Goal: Transaction & Acquisition: Purchase product/service

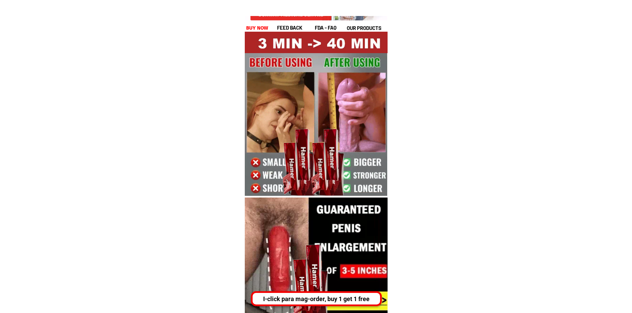
scroll to position [34, 0]
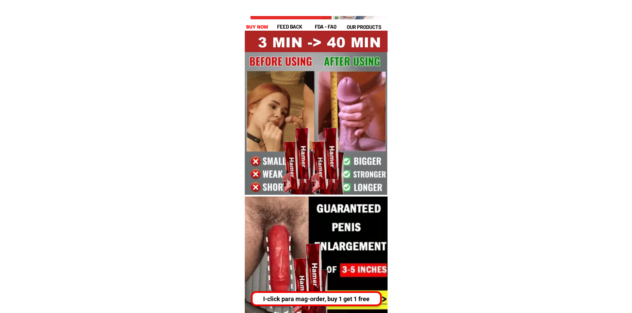
click at [315, 301] on div "I-click para mag-order, buy 1 get 1 free" at bounding box center [317, 298] width 128 height 9
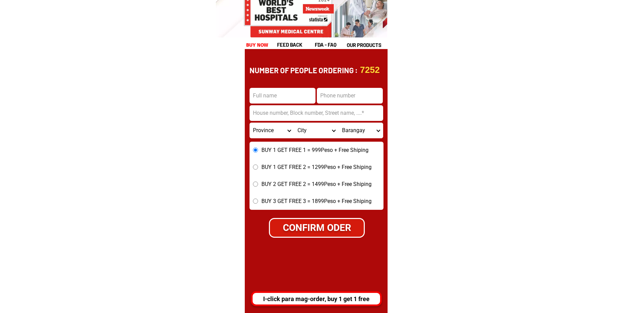
scroll to position [2850, 0]
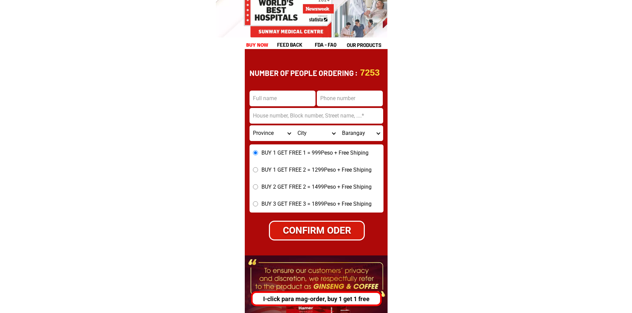
click at [290, 115] on input "Input address" at bounding box center [317, 116] width 134 height 16
click at [276, 100] on input "Input full_name" at bounding box center [283, 98] width 66 height 16
click at [367, 98] on input "Input phone_number" at bounding box center [350, 98] width 66 height 16
drag, startPoint x: 267, startPoint y: 110, endPoint x: 271, endPoint y: 115, distance: 6.3
click at [267, 110] on input "Input address" at bounding box center [317, 116] width 134 height 16
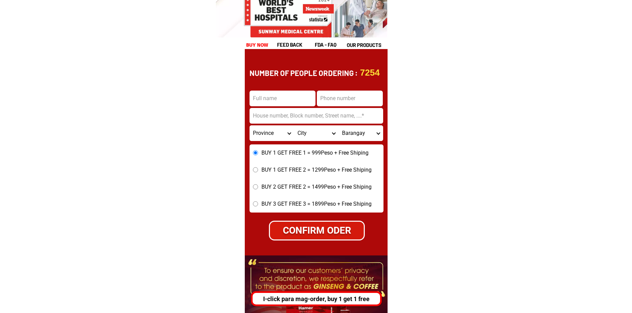
click at [261, 131] on select "Province Abra Agusan-del-norte Agusan-del-sur Aklan Albay Antique Apayao Aurora…" at bounding box center [272, 133] width 45 height 16
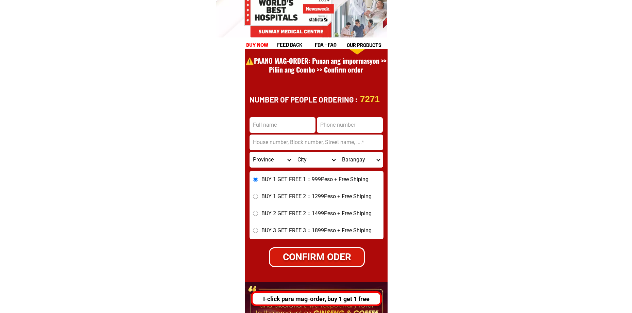
scroll to position [2824, 0]
click at [348, 144] on input "Input address" at bounding box center [317, 142] width 134 height 16
drag, startPoint x: 298, startPoint y: 126, endPoint x: 307, endPoint y: 127, distance: 8.3
click at [298, 126] on input "Input full_name" at bounding box center [283, 125] width 66 height 16
drag, startPoint x: 344, startPoint y: 127, endPoint x: 357, endPoint y: 131, distance: 13.8
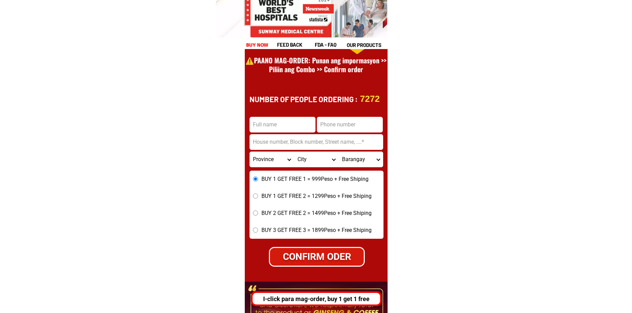
click at [344, 127] on input "Input phone_number" at bounding box center [350, 125] width 66 height 16
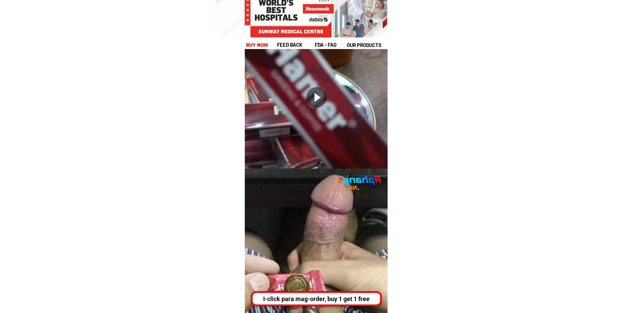
scroll to position [3164, 0]
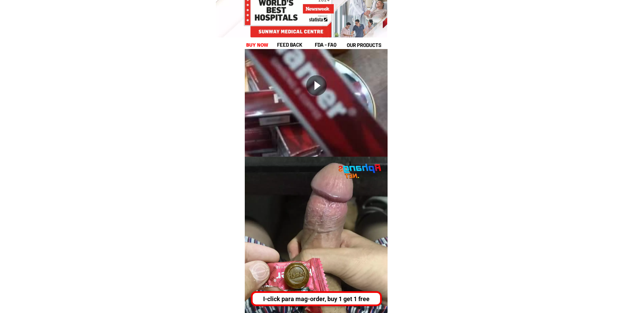
drag, startPoint x: 19, startPoint y: 104, endPoint x: 59, endPoint y: 107, distance: 40.2
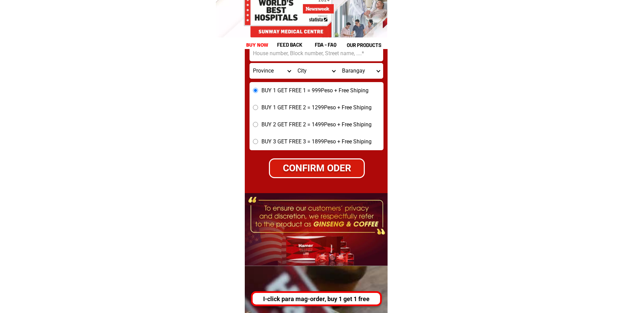
scroll to position [2926, 0]
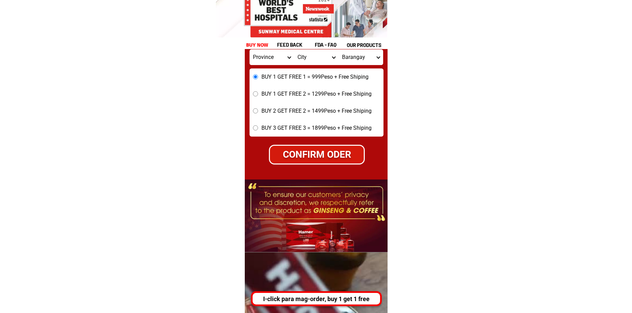
click at [286, 147] on div "CONFIRM ODER" at bounding box center [317, 154] width 94 height 14
click at [327, 167] on div at bounding box center [316, 0] width 143 height 493
click at [320, 159] on div "CONFIRM ODER" at bounding box center [317, 154] width 94 height 14
radio input "true"
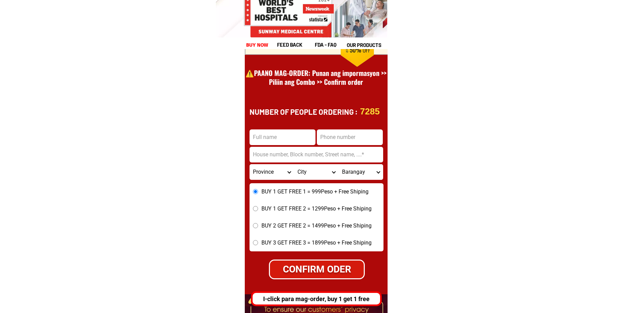
scroll to position [2790, 0]
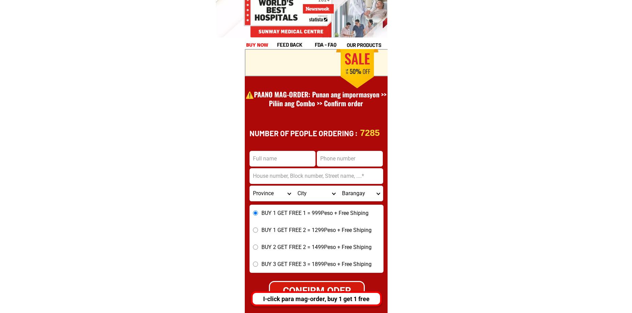
click at [335, 154] on input "Input phone_number" at bounding box center [350, 159] width 66 height 16
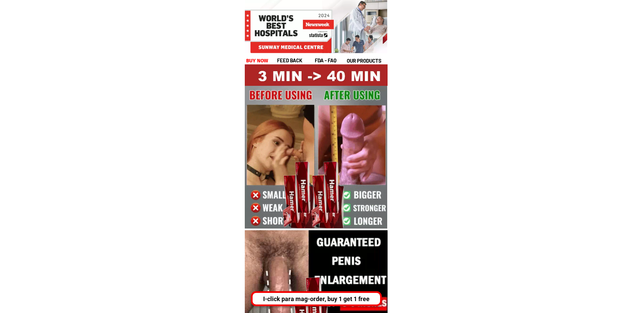
click at [285, 298] on div "I-click para mag-order, buy 1 get 1 free" at bounding box center [317, 298] width 128 height 9
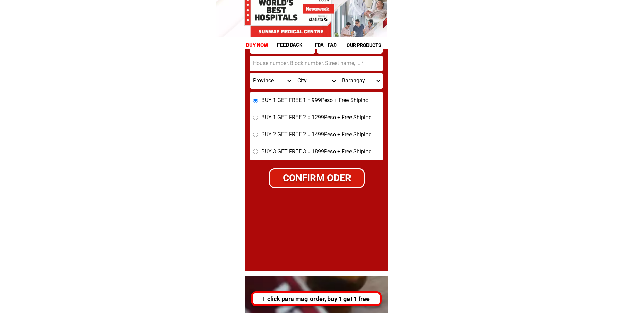
scroll to position [2882, 0]
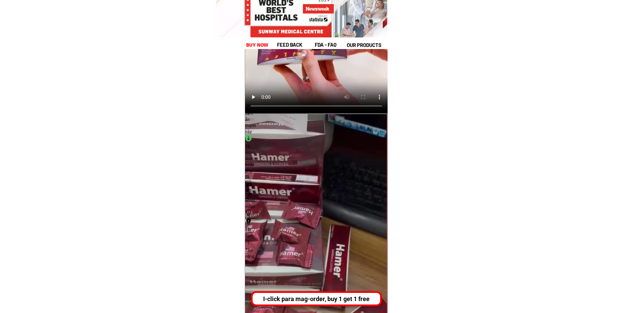
click at [299, 298] on div "I-click para mag-order, buy 1 get 1 free" at bounding box center [317, 298] width 128 height 9
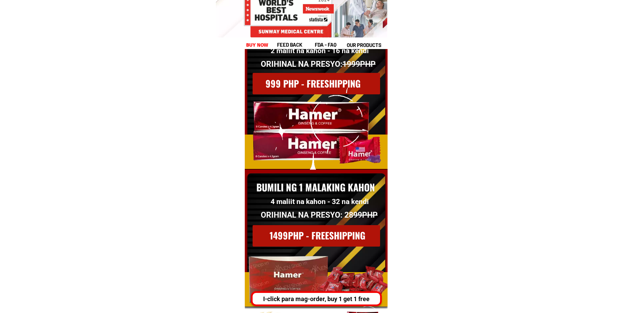
scroll to position [9014, 0]
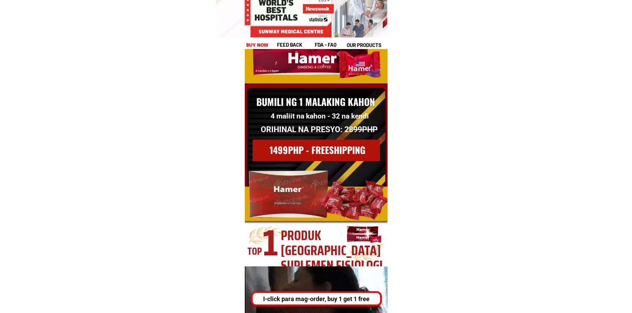
click at [322, 156] on h1 "1499PHP - FREESHIPPING" at bounding box center [333, 150] width 126 height 14
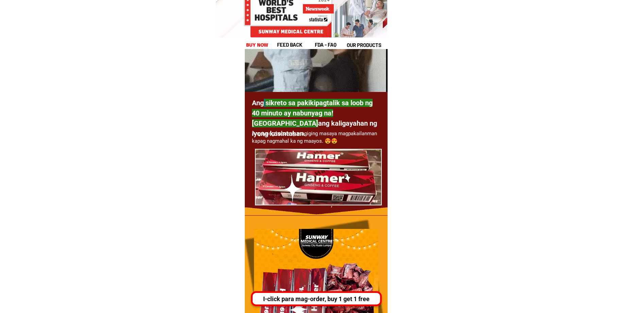
scroll to position [2210, 0]
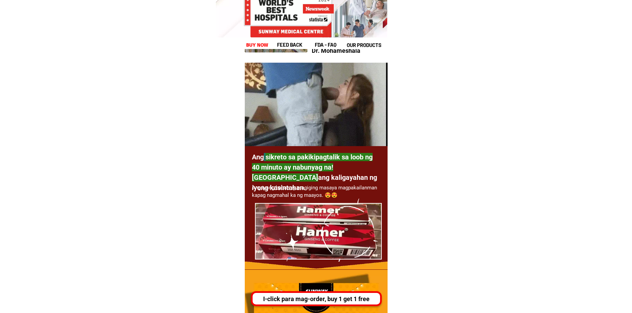
click at [327, 300] on div "I-click para mag-order, buy 1 get 1 free" at bounding box center [317, 298] width 128 height 9
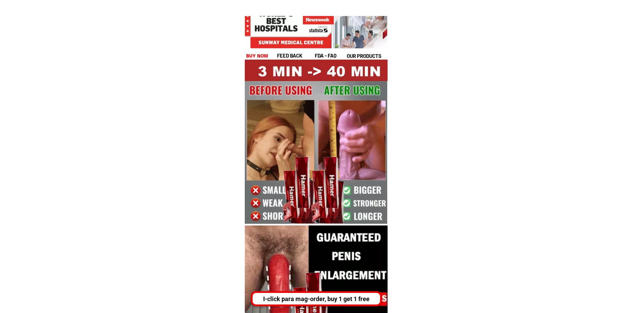
scroll to position [0, 0]
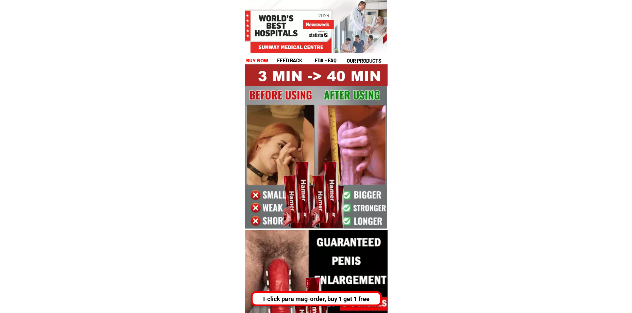
click at [348, 300] on div "I-click para mag-order, buy 1 get 1 free" at bounding box center [317, 298] width 128 height 9
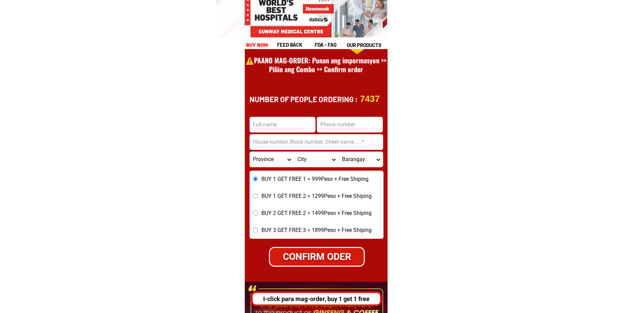
scroll to position [2780, 0]
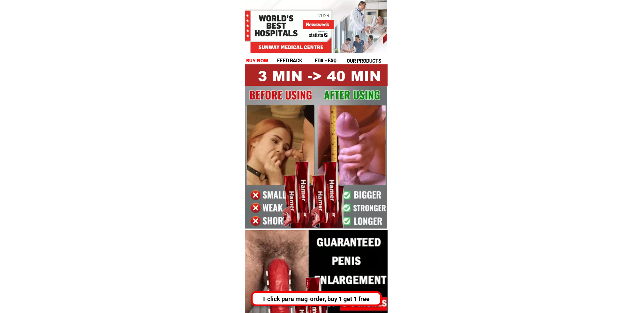
click at [318, 300] on div "I-click para mag-order, buy 1 get 1 free" at bounding box center [317, 298] width 128 height 9
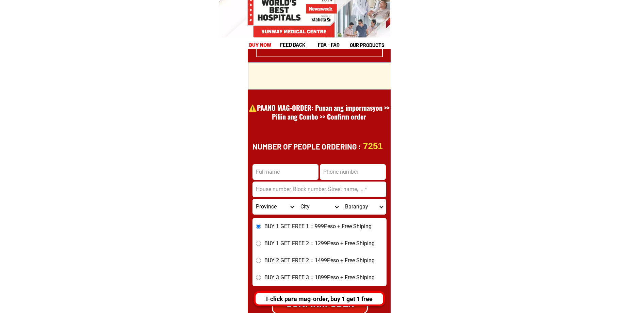
scroll to position [2814, 0]
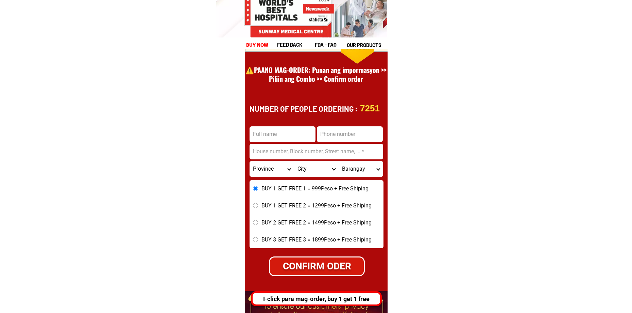
click at [271, 127] on input "Input full_name" at bounding box center [283, 134] width 66 height 16
type input "test"
click at [342, 136] on input "Input phone_number" at bounding box center [350, 134] width 66 height 16
type input "09123456670"
click at [323, 152] on input "Input address" at bounding box center [317, 152] width 134 height 16
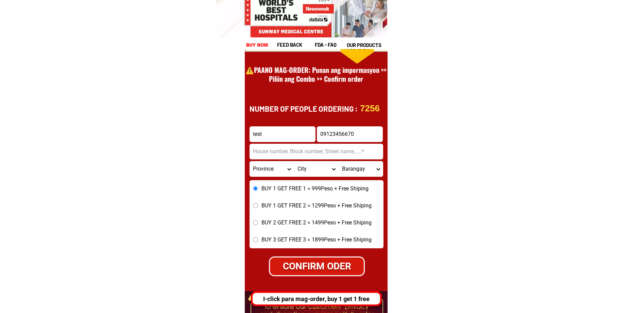
type input "Số nhà 2034,ấp 1. Bình Mỹ củ chi tphcm"
click at [311, 268] on div "CONFIRM ODER" at bounding box center [317, 266] width 94 height 14
radio input "true"
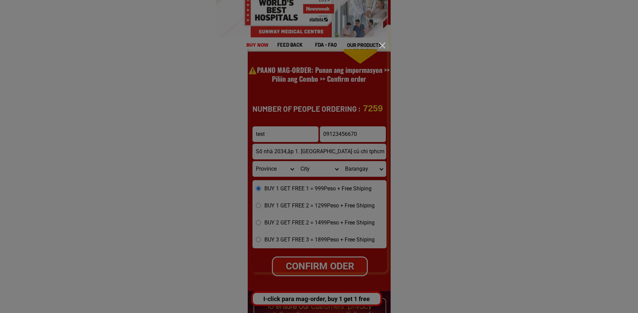
scroll to position [0, 0]
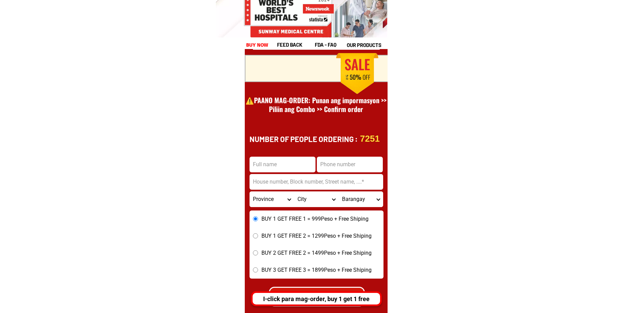
scroll to position [9496, 0]
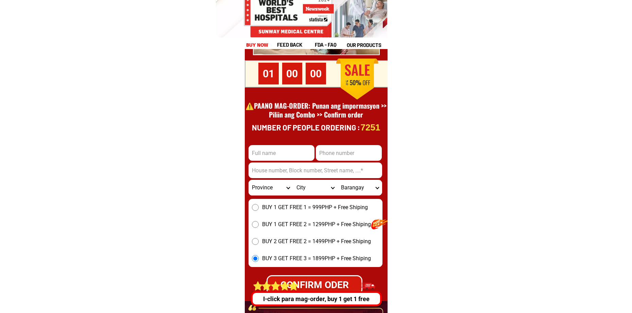
scroll to position [9435, 0]
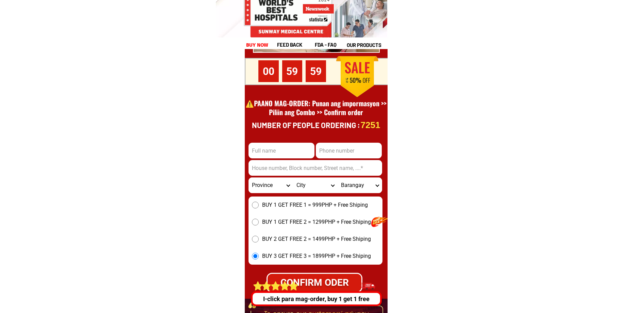
drag, startPoint x: 276, startPoint y: 147, endPoint x: 278, endPoint y: 151, distance: 4.6
click at [276, 147] on input "Input full_name" at bounding box center [282, 151] width 66 height 16
type input "test"
click at [341, 154] on input "Input phone_number" at bounding box center [349, 151] width 66 height 16
type input "09123456670"
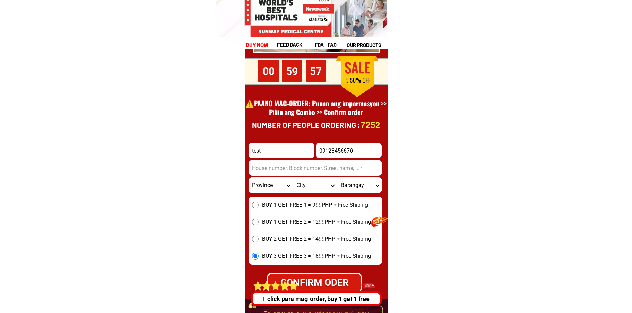
click at [301, 167] on input "Input address" at bounding box center [316, 168] width 134 height 16
type input "20 Hạc Thành, Phường Tân Sơn, Thành phố Thanh Hóa, Thanh Hóa"
drag, startPoint x: 257, startPoint y: 203, endPoint x: 261, endPoint y: 205, distance: 4.9
click at [257, 203] on input "BUY 1 GET FREE 1 = 999PHP + Free Shiping" at bounding box center [255, 204] width 7 height 7
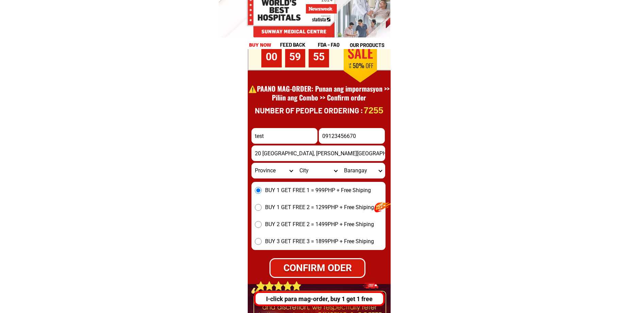
scroll to position [9503, 0]
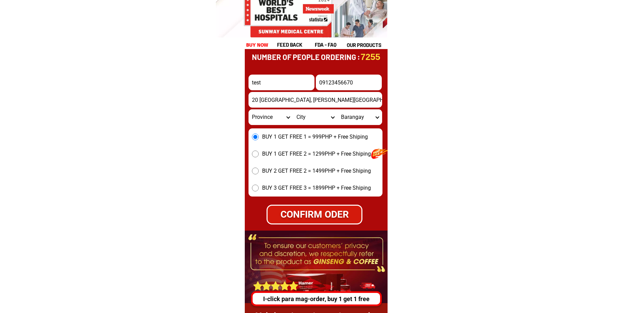
click at [322, 214] on div "CONFIRM ODER" at bounding box center [314, 215] width 103 height 16
radio input "true"
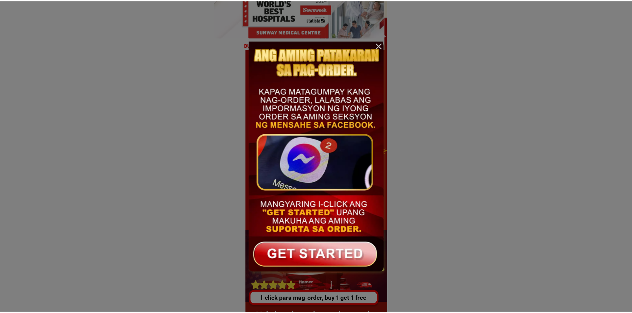
scroll to position [0, 0]
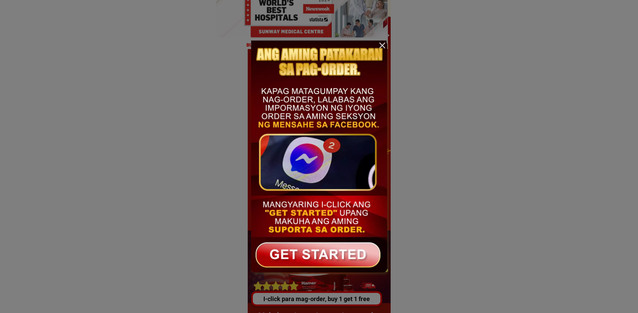
drag, startPoint x: 382, startPoint y: 45, endPoint x: 384, endPoint y: 65, distance: 20.2
click at [382, 46] on div at bounding box center [382, 45] width 10 height 10
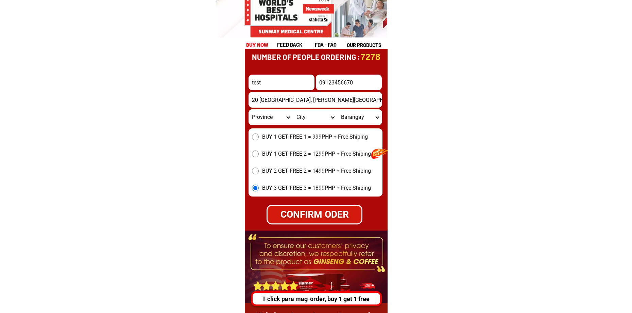
drag, startPoint x: 68, startPoint y: 140, endPoint x: 172, endPoint y: 165, distance: 106.4
click at [357, 148] on div "BUY 1 GET FREE 1 = 999PHP + Free Shiping BUY 1 GET FREE 2 = 1299PHP + Free Ship…" at bounding box center [316, 162] width 134 height 68
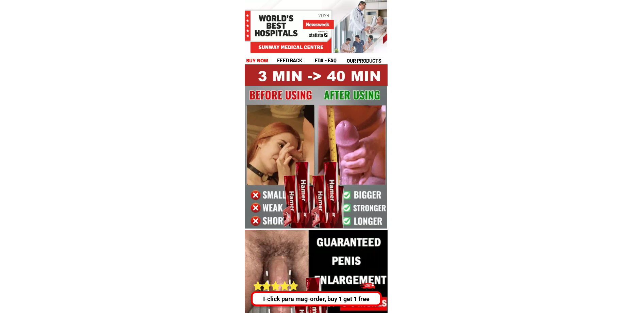
click at [310, 300] on div "I-click para mag-order, buy 1 get 1 free" at bounding box center [317, 298] width 128 height 9
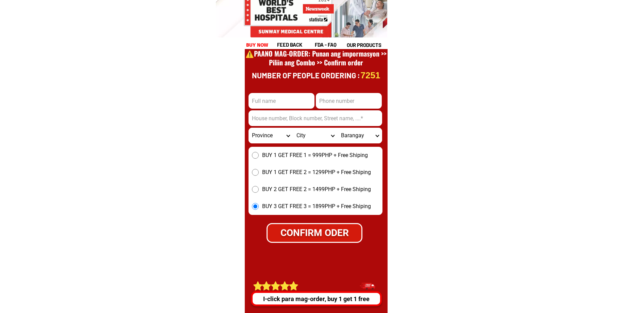
scroll to position [9503, 0]
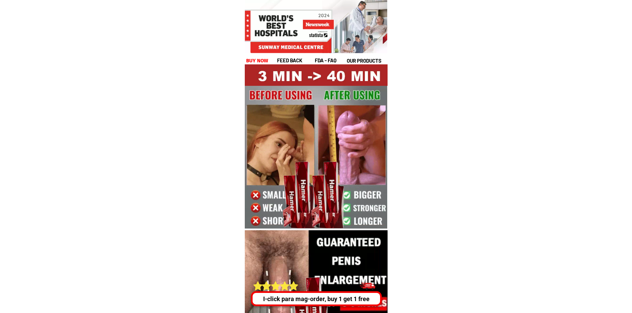
click at [324, 297] on div "I-click para mag-order, buy 1 get 1 free" at bounding box center [317, 298] width 128 height 9
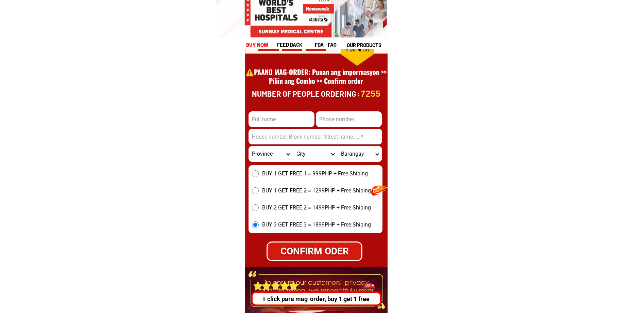
scroll to position [9469, 0]
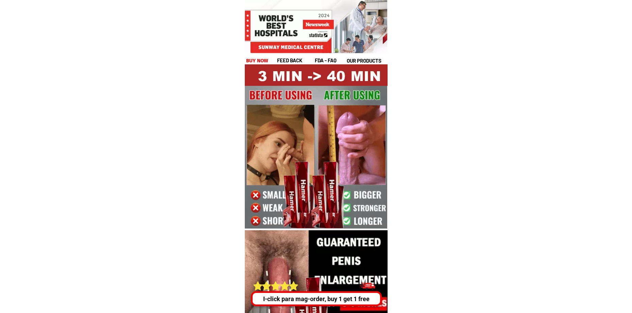
click at [318, 301] on div "I-click para mag-order, buy 1 get 1 free" at bounding box center [317, 298] width 128 height 9
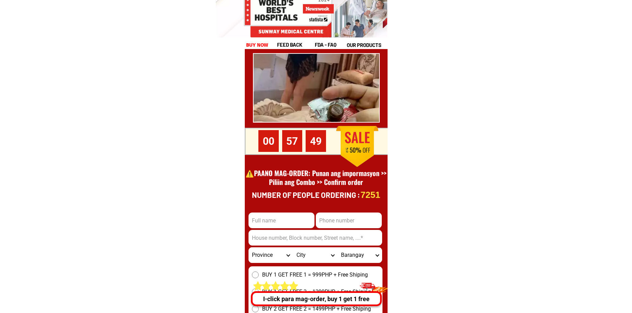
scroll to position [9367, 0]
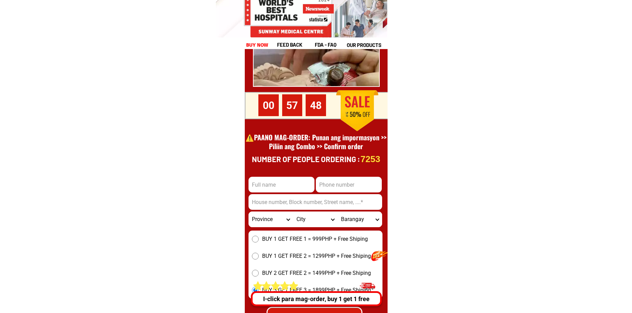
click at [257, 46] on h1 "buy now" at bounding box center [257, 45] width 25 height 10
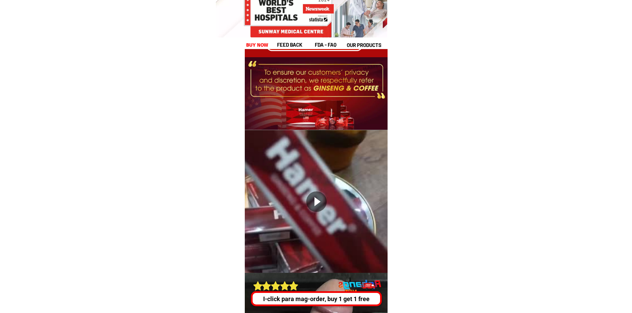
scroll to position [2680, 0]
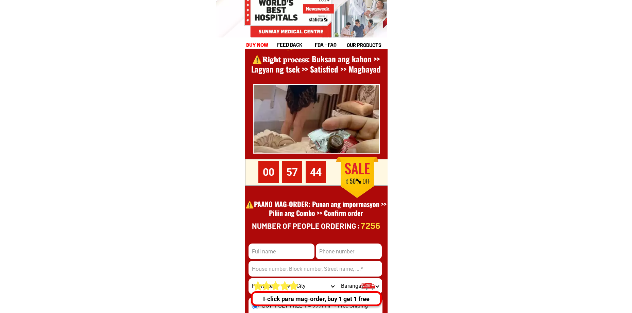
click at [313, 298] on div "I-click para mag-order, buy 1 get 1 free" at bounding box center [317, 298] width 128 height 9
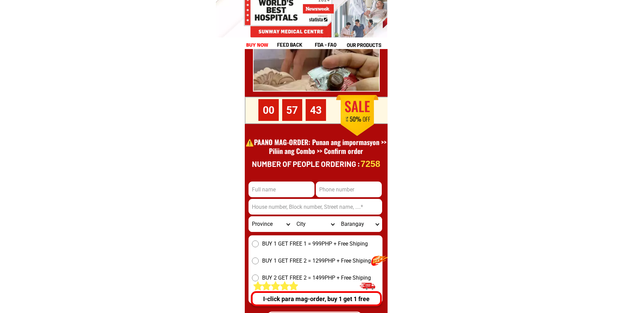
scroll to position [9403, 0]
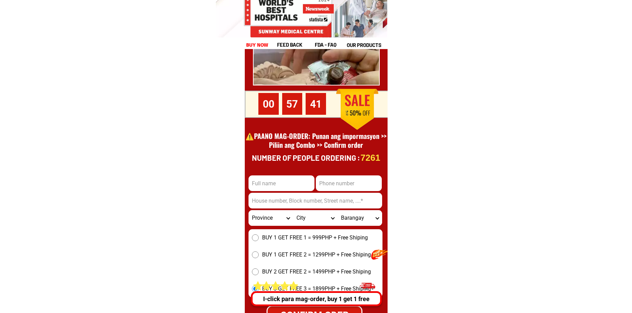
click at [258, 45] on h1 "buy now" at bounding box center [257, 45] width 20 height 8
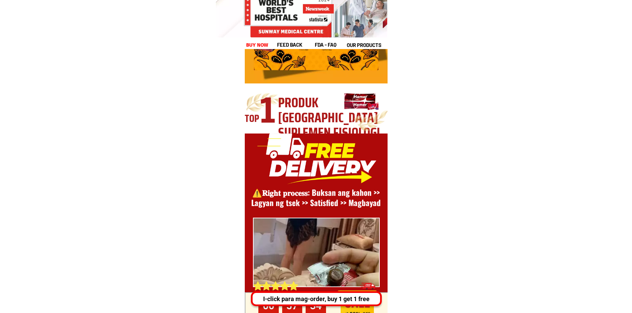
scroll to position [2544, 0]
